Goal: Transaction & Acquisition: Purchase product/service

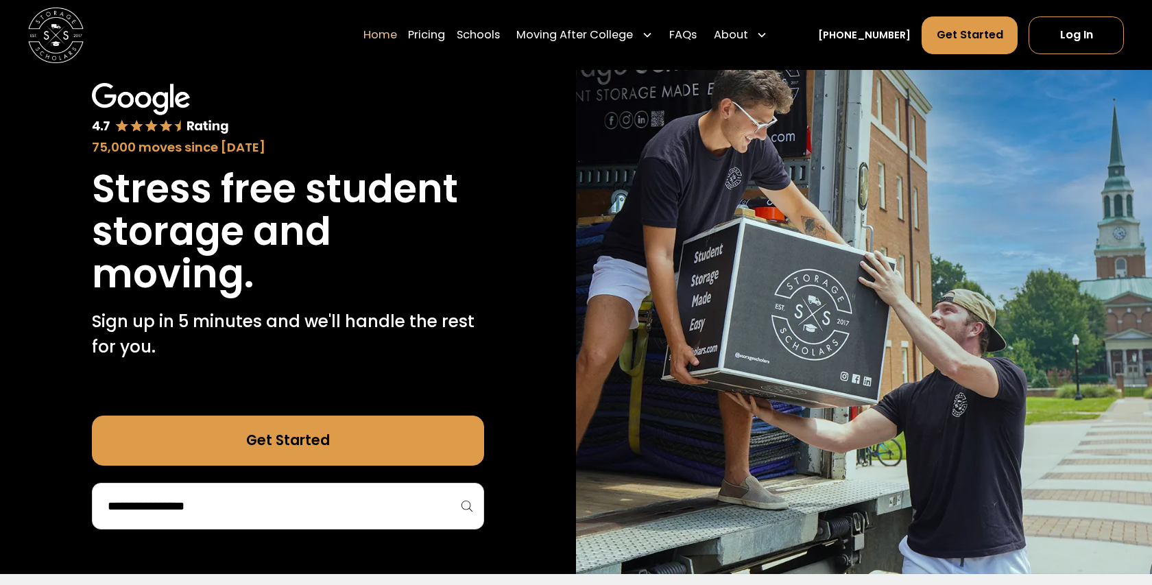
scroll to position [84, 0]
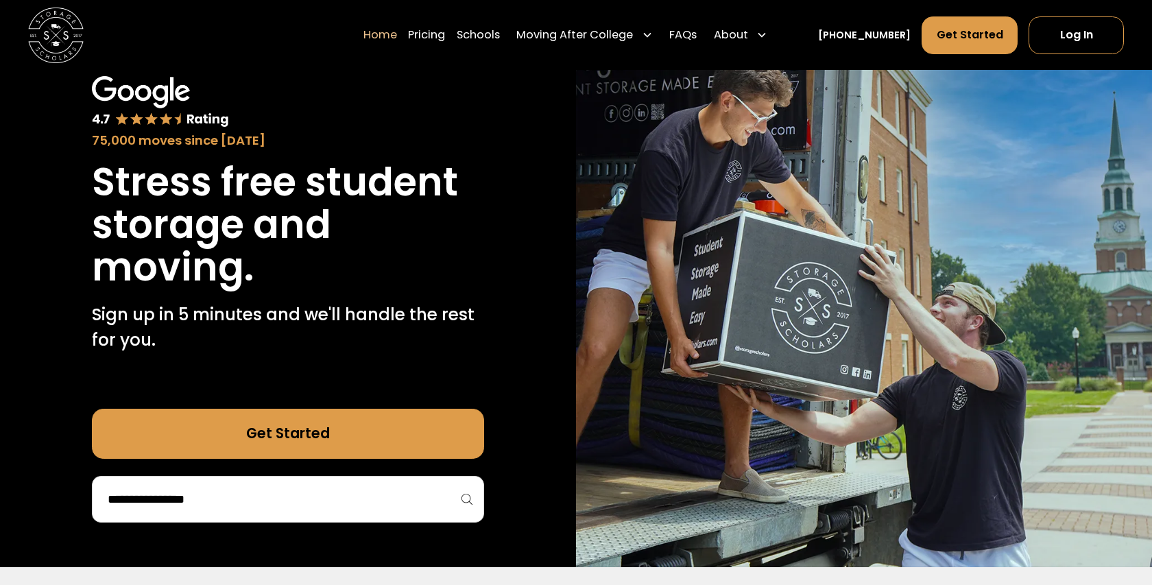
click at [389, 516] on div at bounding box center [288, 499] width 392 height 47
click at [380, 503] on input "search" at bounding box center [288, 499] width 364 height 23
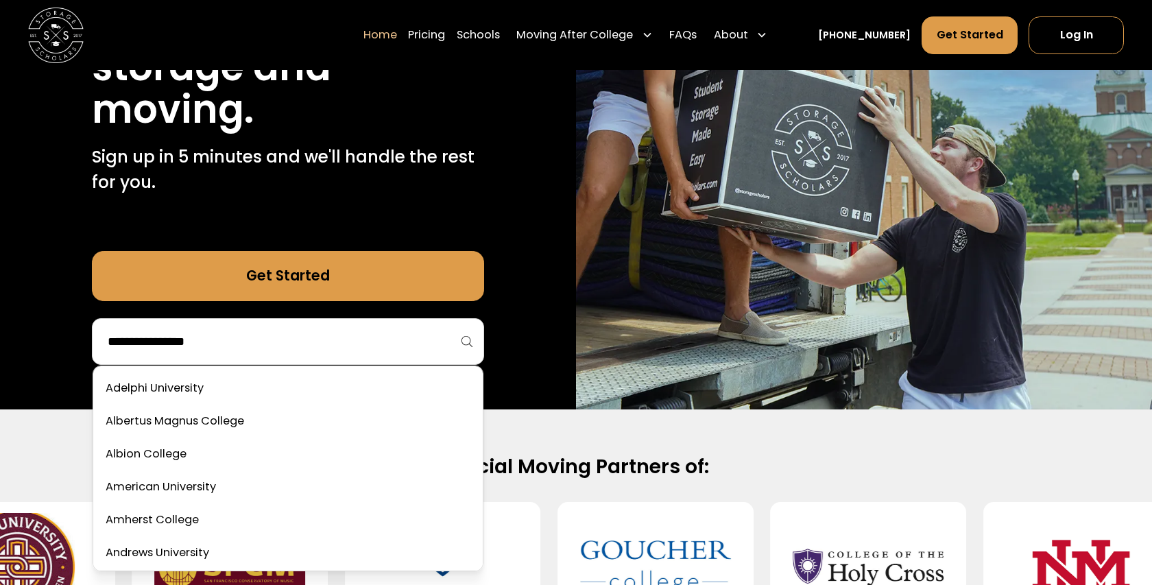
scroll to position [242, 0]
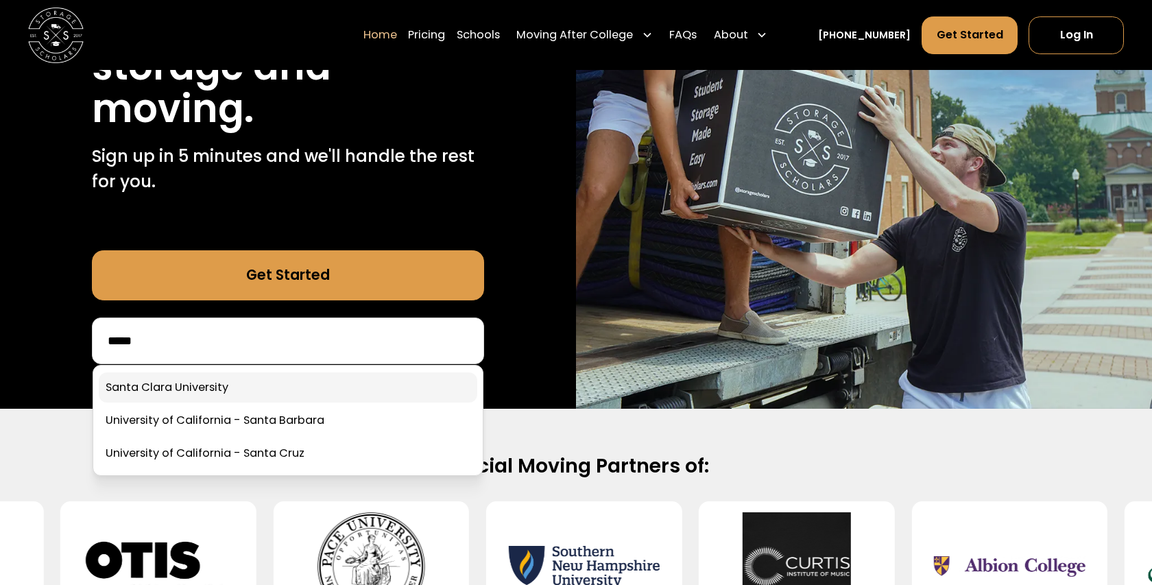
type input "*****"
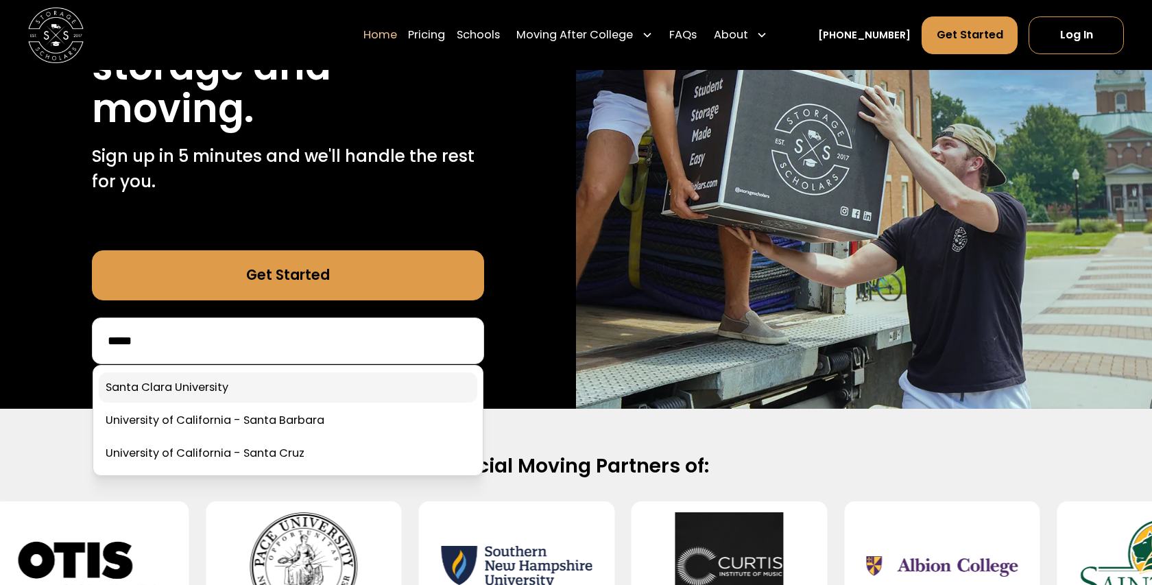
click at [295, 383] on link at bounding box center [288, 388] width 379 height 30
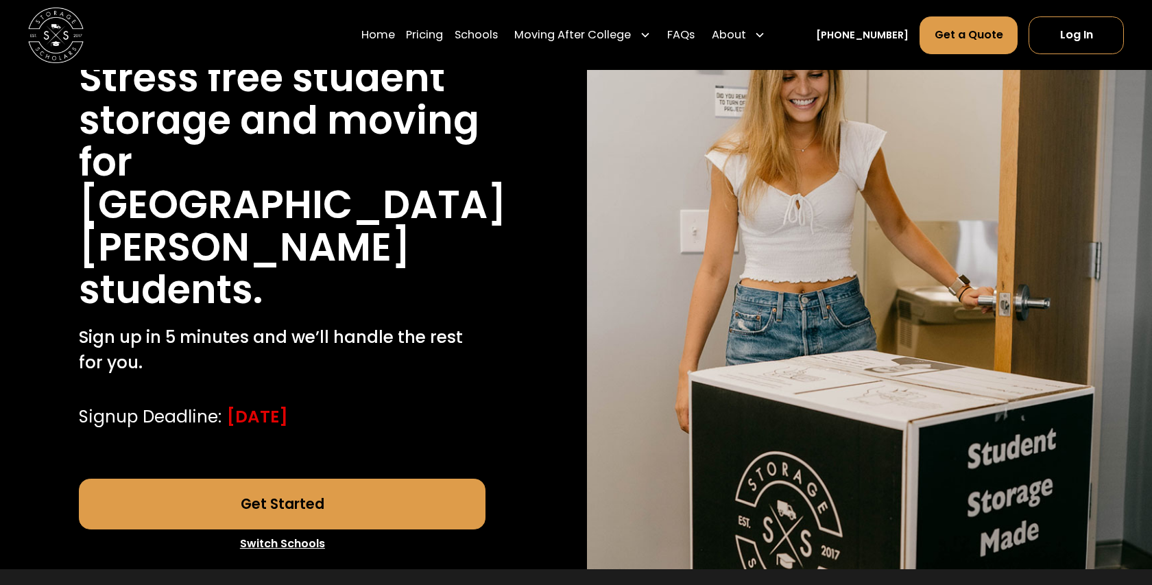
scroll to position [175, 0]
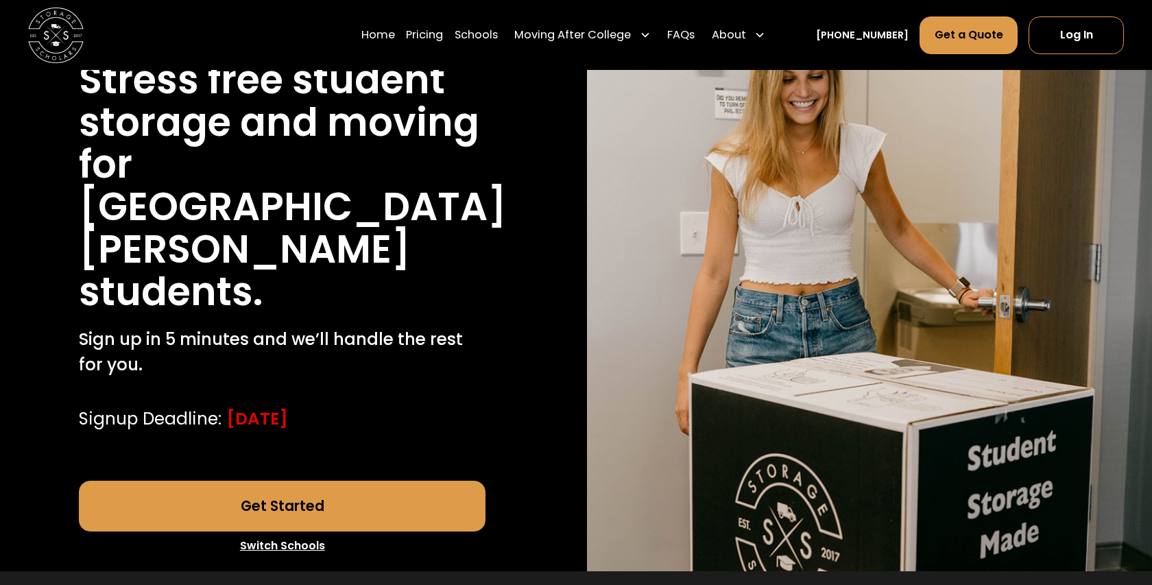
click at [294, 501] on link "Get Started" at bounding box center [282, 506] width 407 height 50
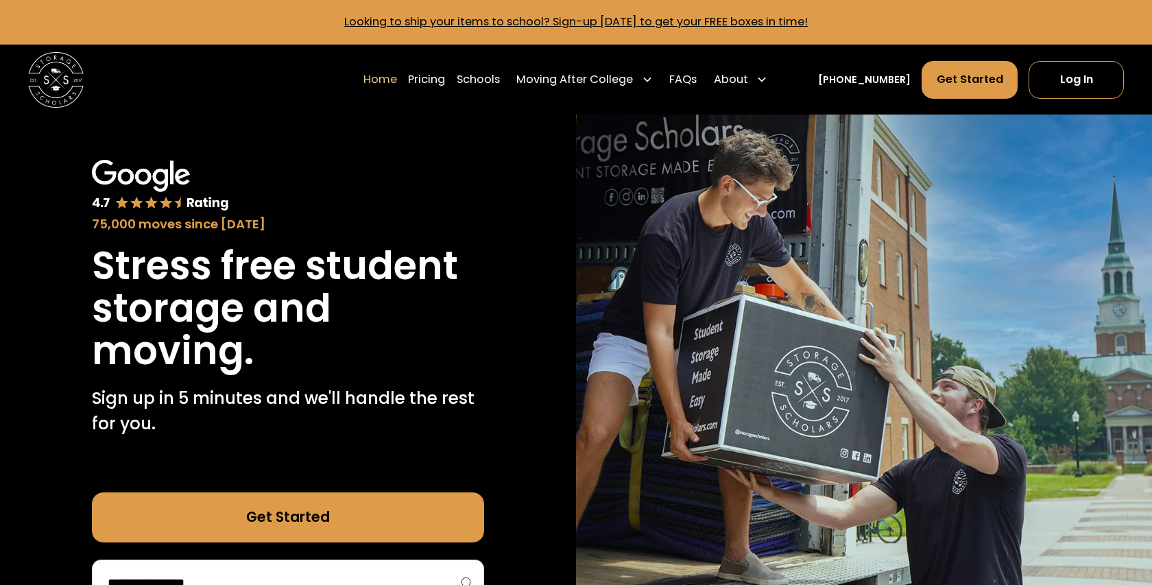
click at [401, 510] on link "Get Started" at bounding box center [288, 518] width 392 height 50
